Goal: Check status: Check status

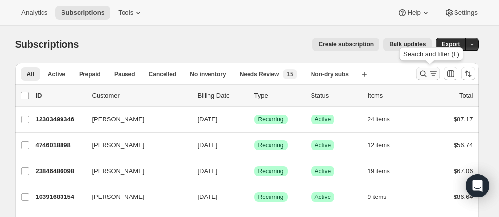
click at [426, 73] on icon "Search and filter results" at bounding box center [423, 74] width 6 height 6
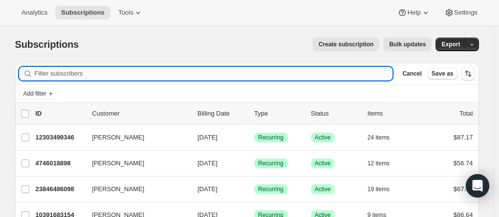
click at [204, 71] on input "Filter subscribers" at bounding box center [214, 74] width 358 height 14
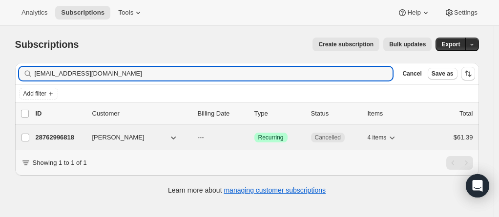
type input "[EMAIL_ADDRESS][DOMAIN_NAME]"
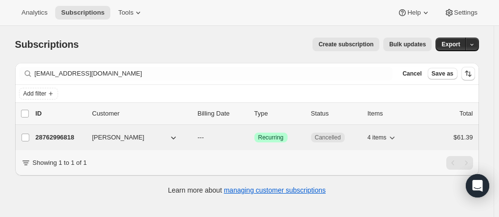
click at [63, 137] on p "28762996818" at bounding box center [60, 138] width 49 height 10
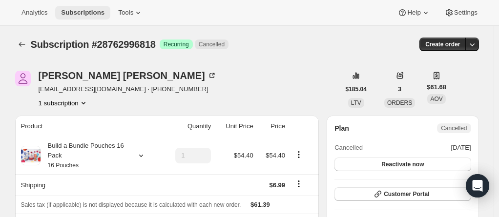
click at [74, 12] on span "Subscriptions" at bounding box center [82, 13] width 43 height 8
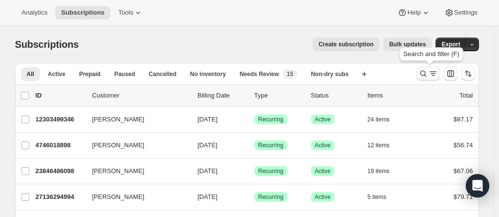
click at [425, 75] on icon "Search and filter results" at bounding box center [424, 74] width 10 height 10
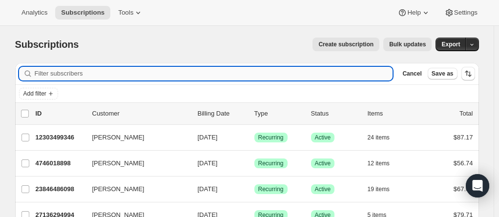
click at [229, 74] on input "Filter subscribers" at bounding box center [214, 74] width 358 height 14
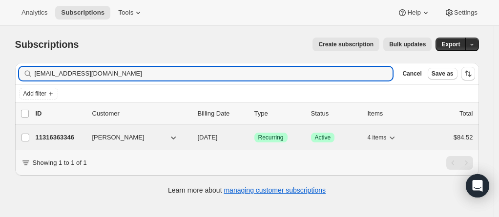
type input "[EMAIL_ADDRESS][DOMAIN_NAME]"
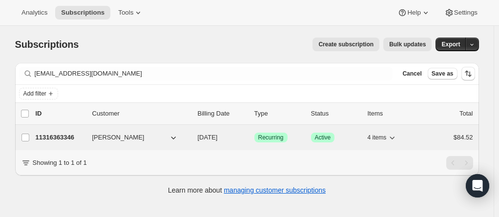
click at [53, 136] on p "11316363346" at bounding box center [60, 138] width 49 height 10
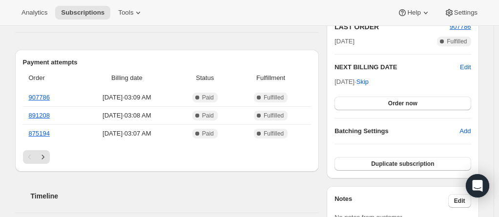
scroll to position [195, 0]
